Goal: Task Accomplishment & Management: Use online tool/utility

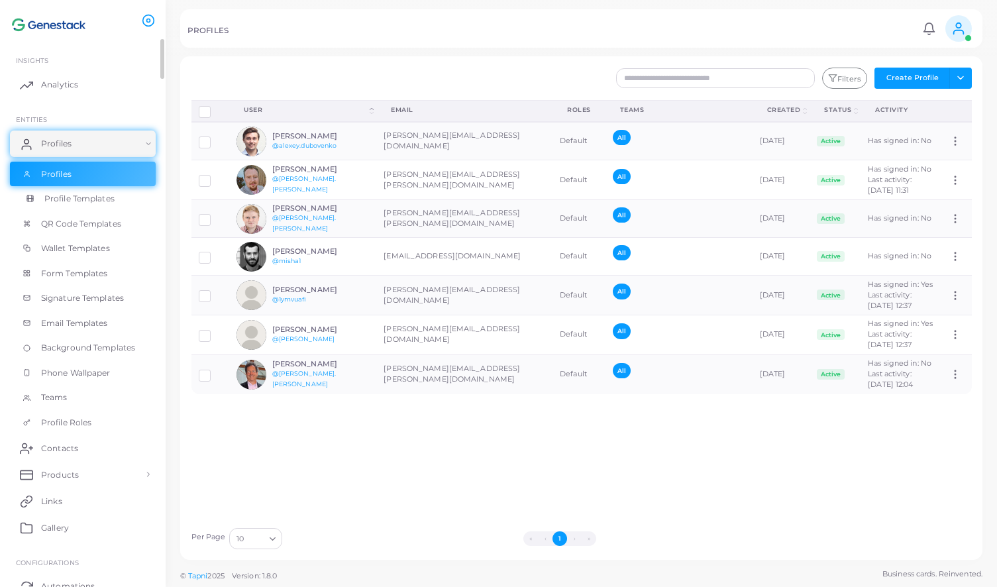
click at [107, 203] on span "Profile Templates" at bounding box center [79, 199] width 70 height 12
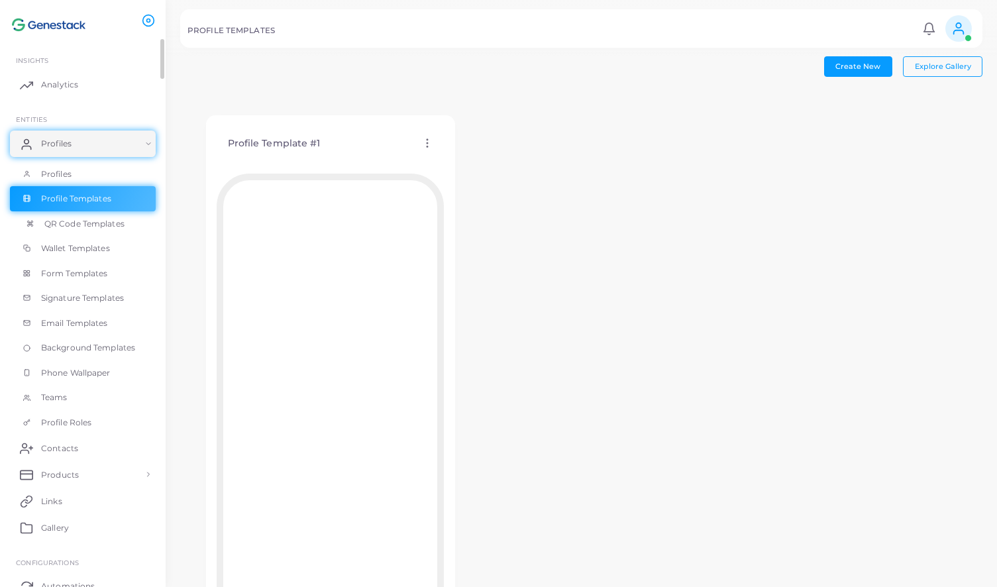
click at [116, 226] on span "QR Code Templates" at bounding box center [84, 224] width 80 height 12
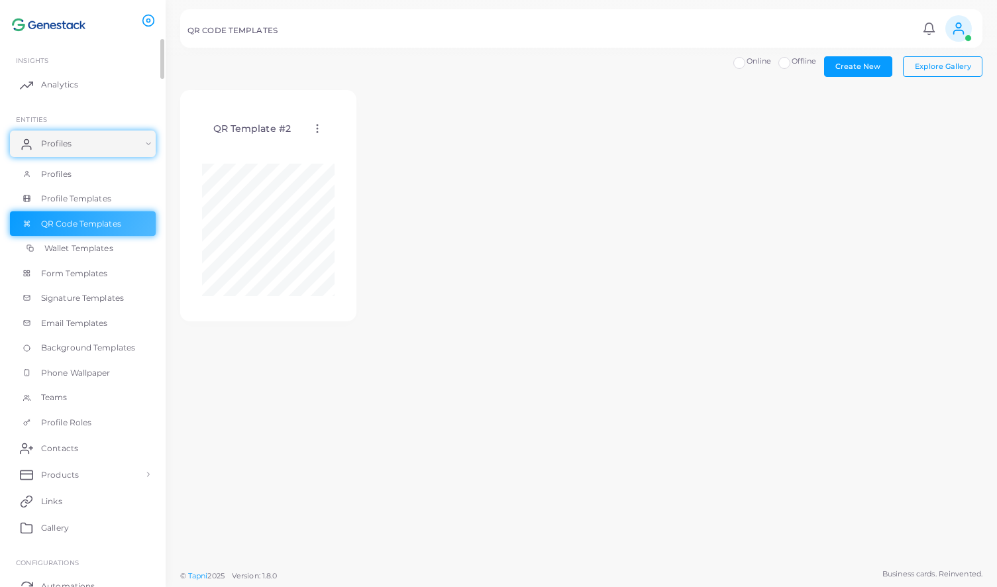
click at [113, 241] on link "Wallet Templates" at bounding box center [83, 248] width 146 height 25
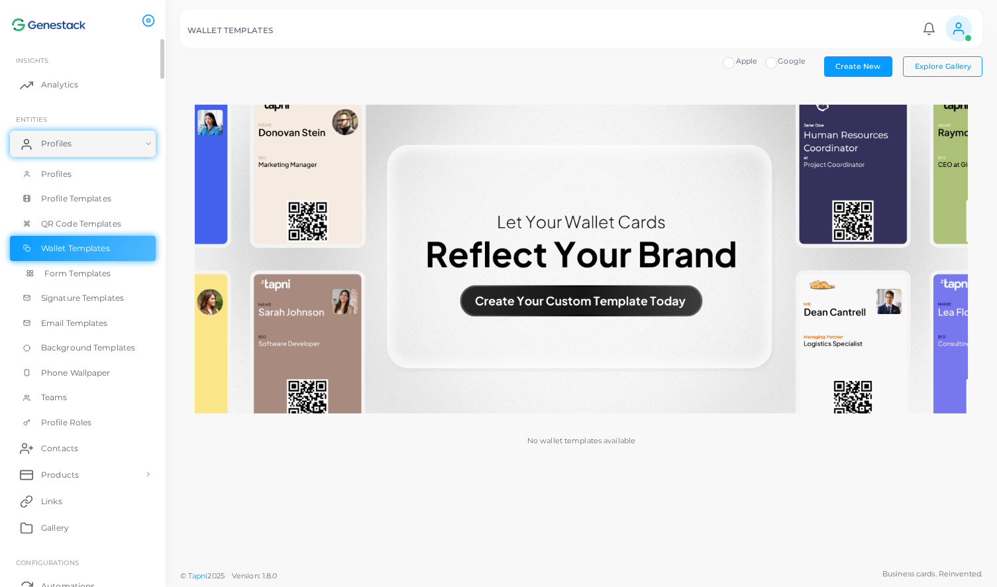
click at [105, 276] on span "Form Templates" at bounding box center [77, 274] width 67 height 12
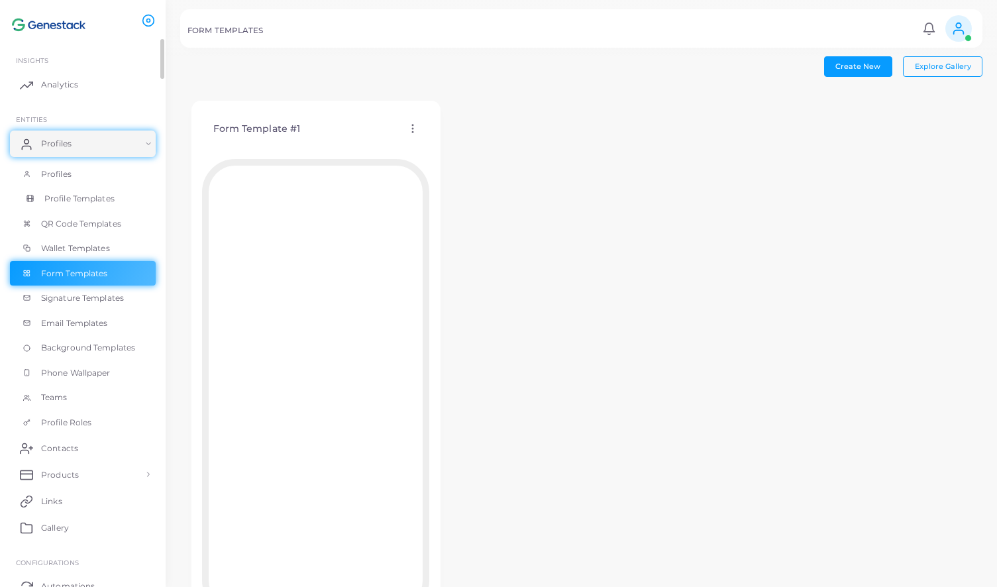
click at [106, 197] on span "Profile Templates" at bounding box center [79, 199] width 70 height 12
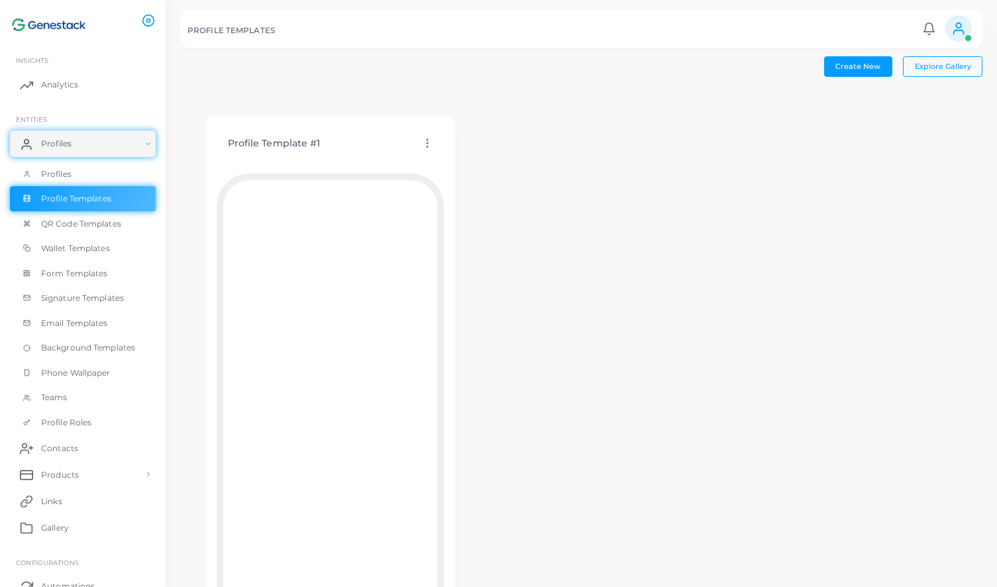
click at [423, 144] on icon at bounding box center [427, 143] width 12 height 12
click at [470, 162] on span "Edit Template" at bounding box center [476, 161] width 50 height 11
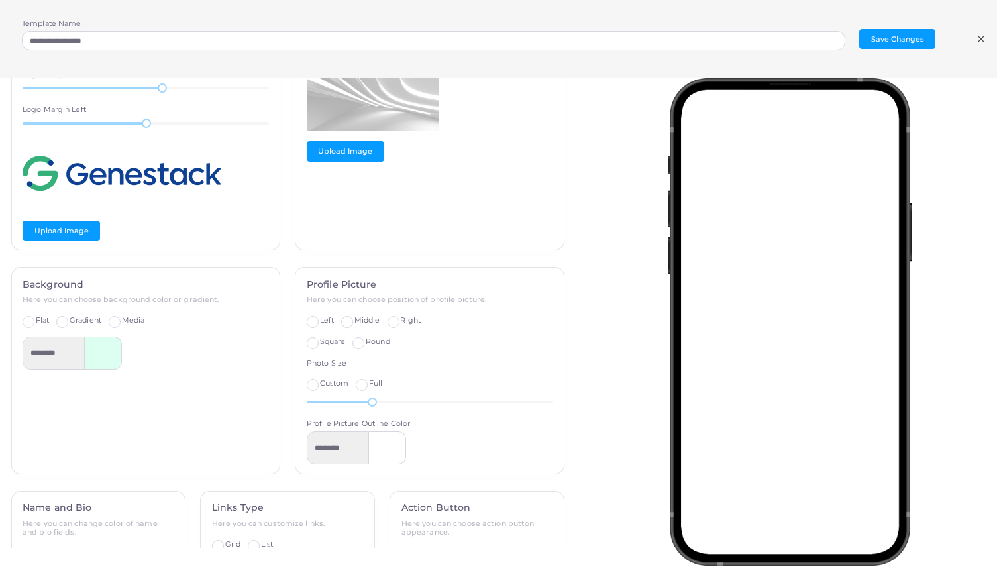
scroll to position [59, 0]
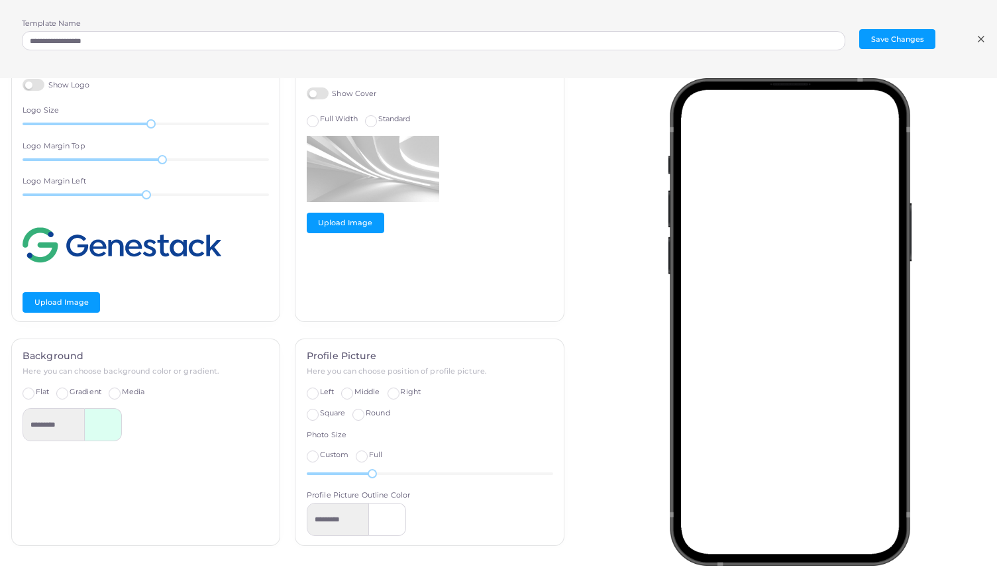
click at [978, 38] on icon at bounding box center [981, 39] width 11 height 11
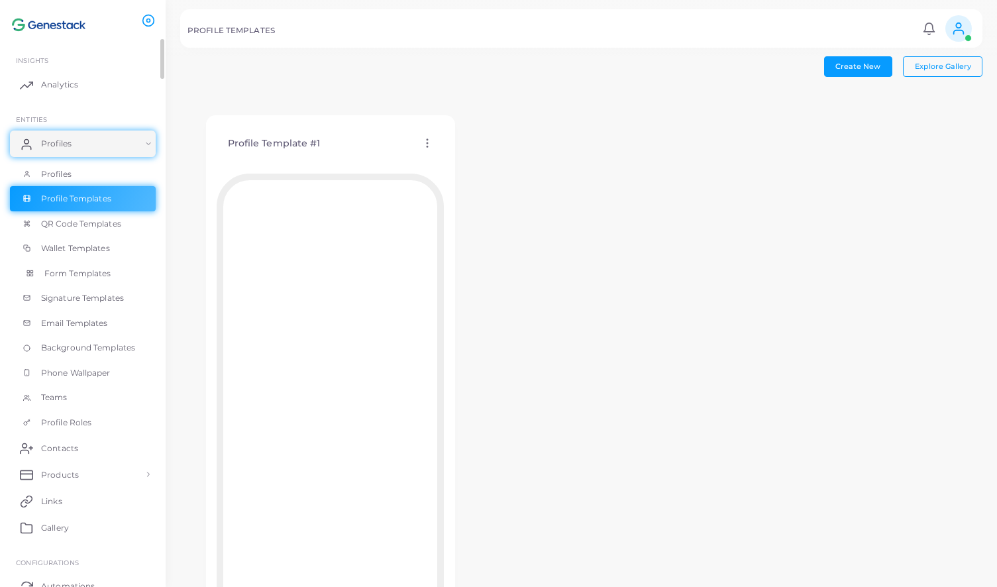
click at [111, 274] on link "Form Templates" at bounding box center [83, 273] width 146 height 25
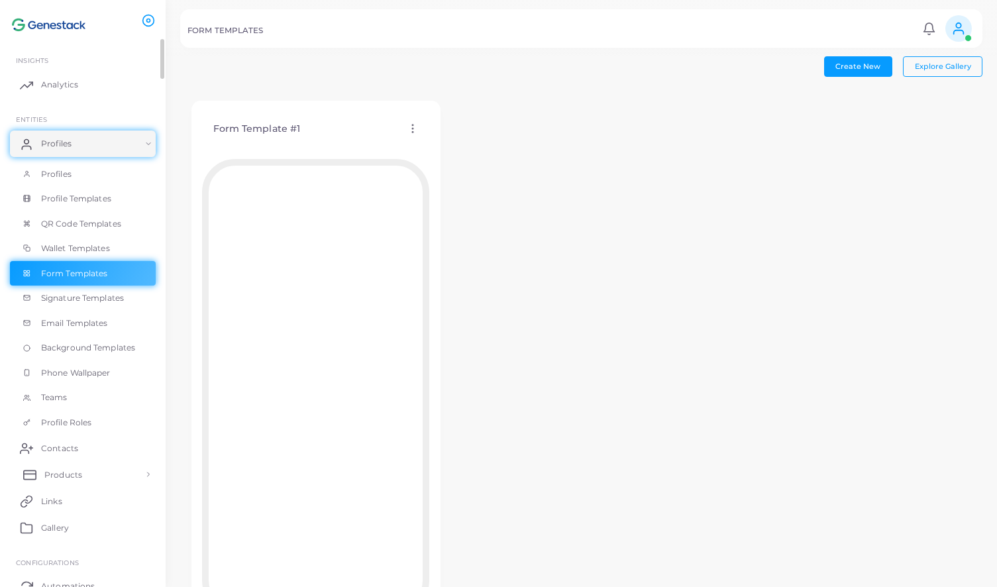
click at [109, 476] on link "Products" at bounding box center [83, 474] width 146 height 26
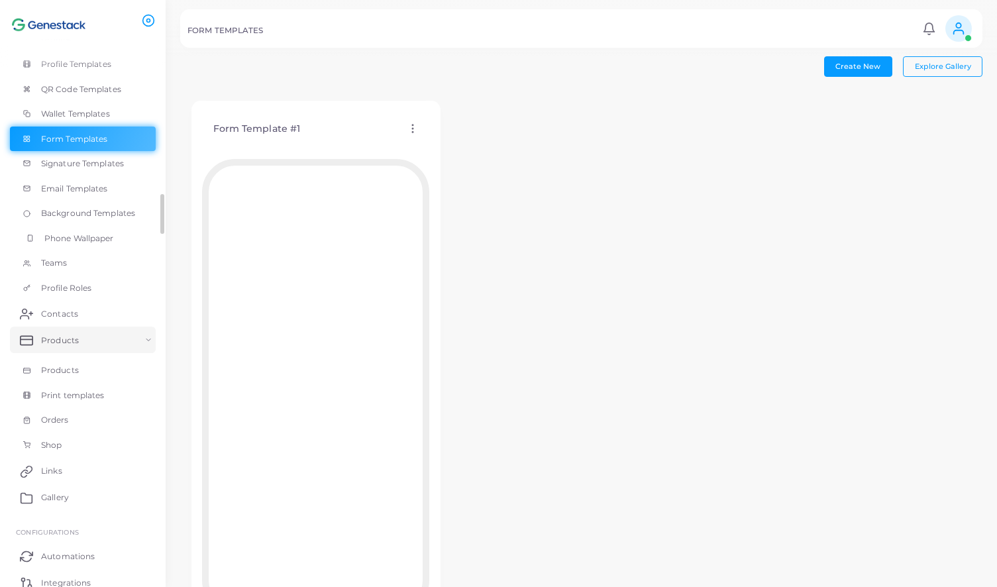
scroll to position [148, 0]
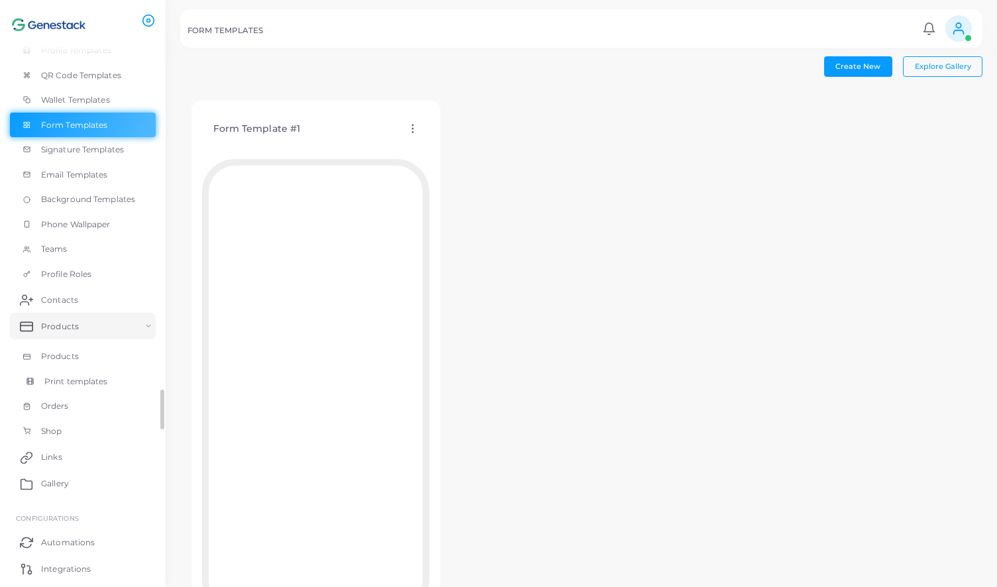
click at [116, 382] on link "Print templates" at bounding box center [83, 381] width 146 height 25
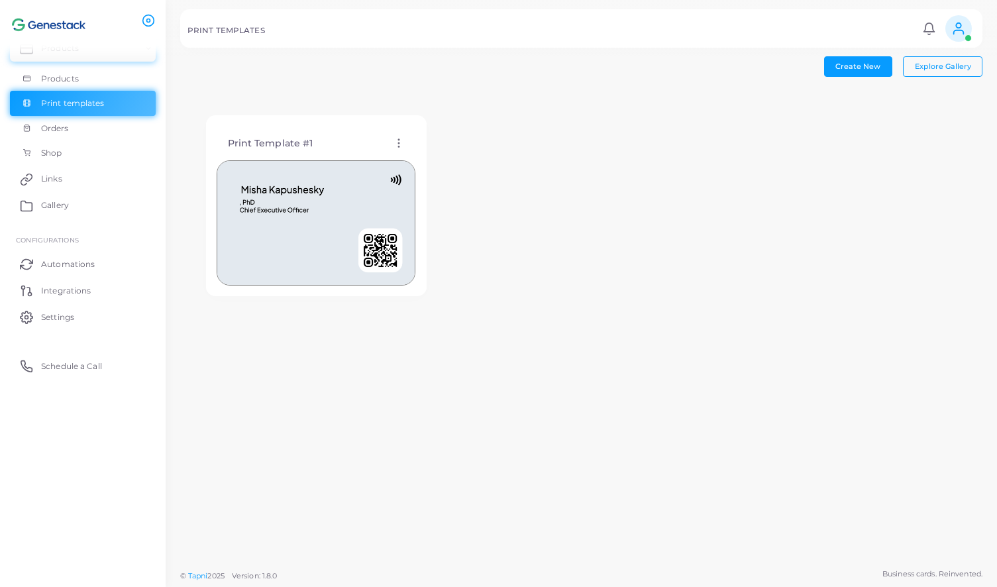
click at [377, 187] on img at bounding box center [316, 222] width 199 height 125
click at [395, 152] on div "Print Template #1 Edit Template Assign template Duplicate Template Delete Templ…" at bounding box center [316, 144] width 199 height 34
click at [396, 138] on icon at bounding box center [399, 143] width 12 height 12
click at [452, 156] on span "Edit Template" at bounding box center [449, 154] width 50 height 11
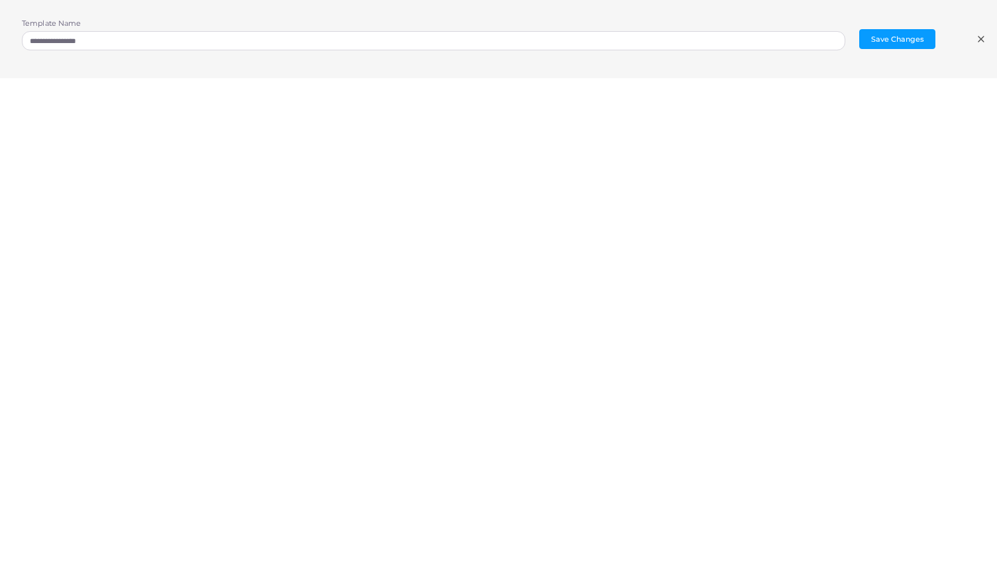
click at [979, 40] on line at bounding box center [980, 38] width 5 height 5
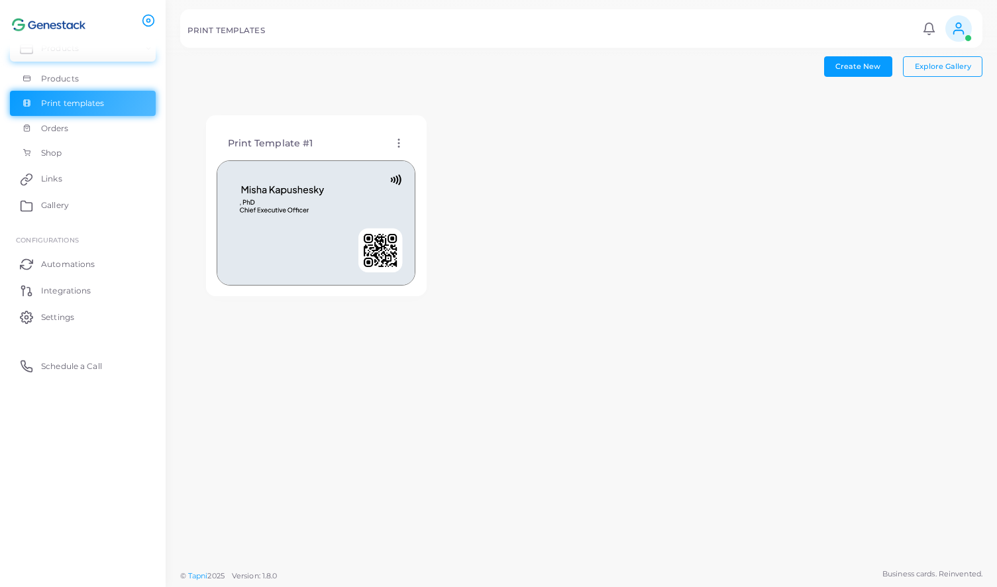
click at [490, 267] on div "Print Template #1 Edit Template Assign template Duplicate Template Delete Templ…" at bounding box center [581, 206] width 802 height 232
